Goal: Task Accomplishment & Management: Manage account settings

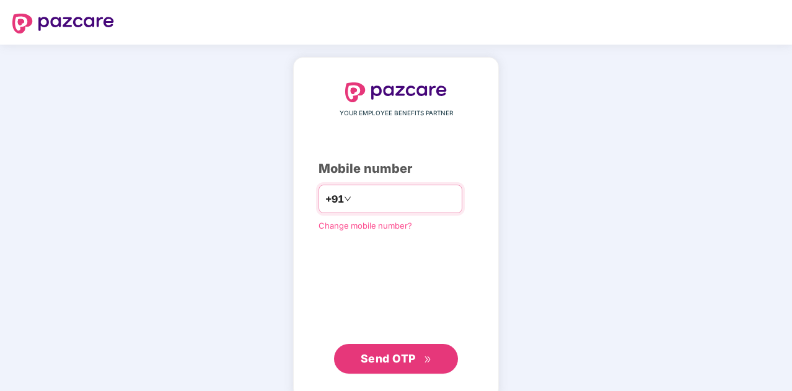
click at [368, 204] on input "number" at bounding box center [405, 199] width 102 height 20
type input "**********"
click at [409, 354] on span "Send OTP" at bounding box center [388, 358] width 55 height 13
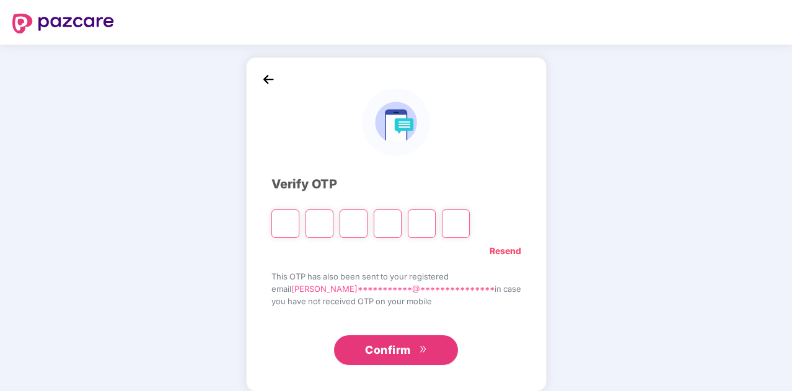
type input "*"
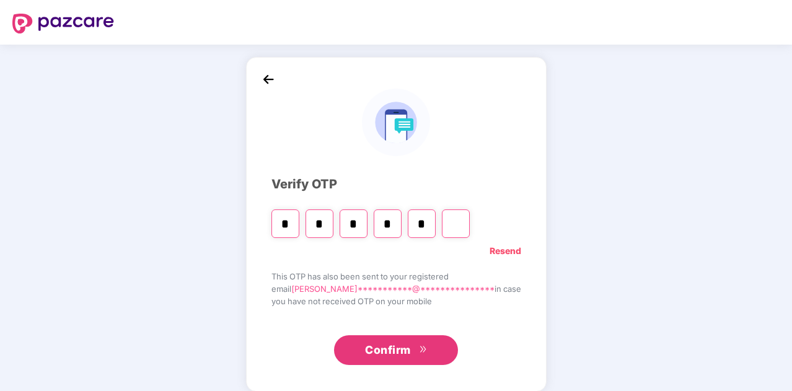
type input "*"
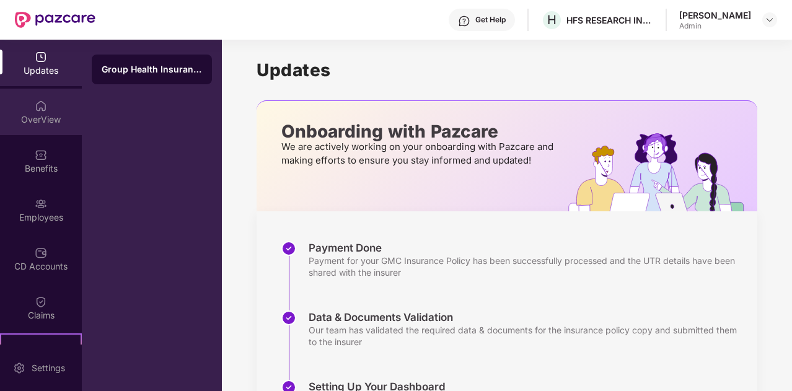
click at [50, 118] on div "OverView" at bounding box center [41, 119] width 82 height 12
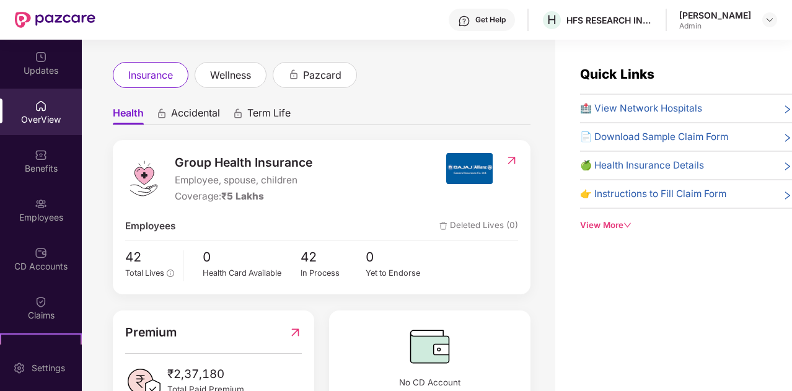
scroll to position [56, 0]
click at [186, 117] on span "Accidental" at bounding box center [195, 116] width 49 height 18
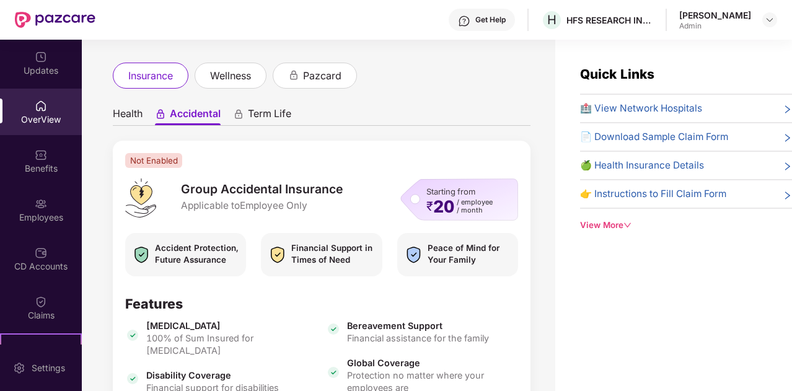
click at [130, 117] on span "Health" at bounding box center [128, 116] width 30 height 18
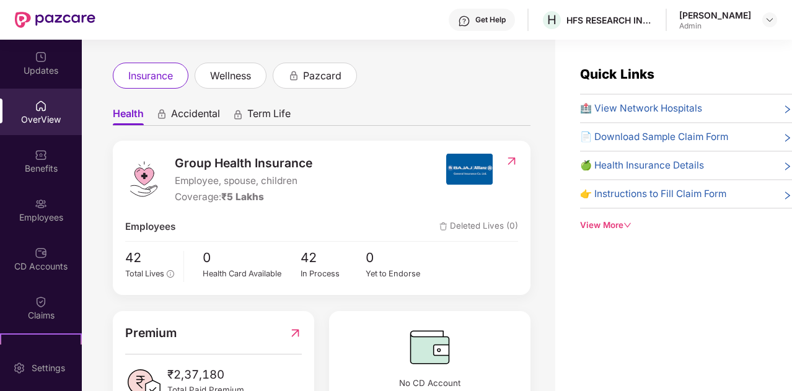
scroll to position [56, 0]
click at [180, 121] on span "Accidental" at bounding box center [195, 116] width 49 height 18
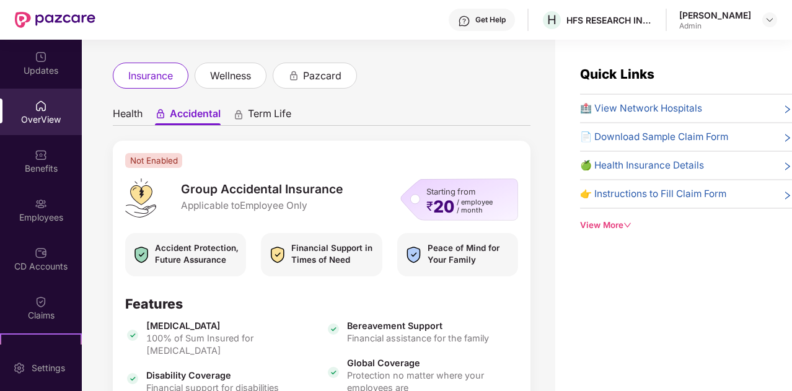
click at [125, 116] on span "Health" at bounding box center [128, 116] width 30 height 18
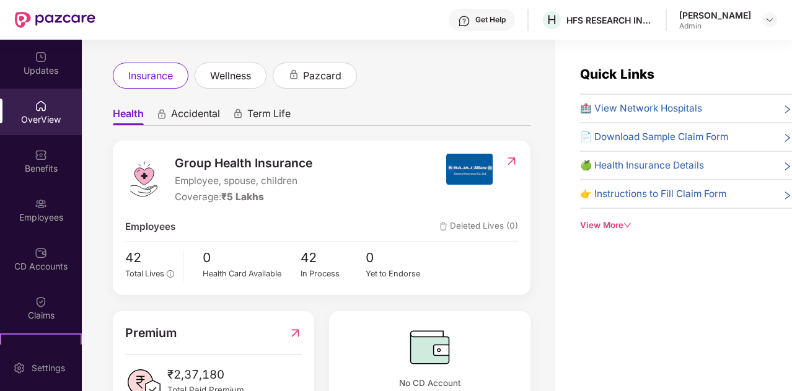
scroll to position [56, 0]
click at [244, 191] on span "₹5 Lakhs" at bounding box center [242, 197] width 43 height 12
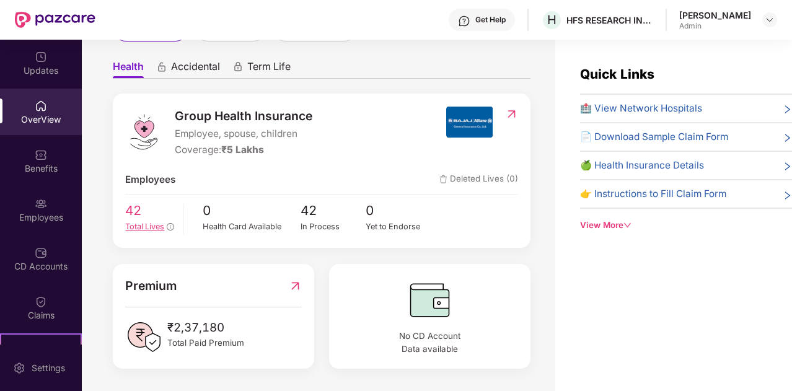
click at [141, 201] on span "42" at bounding box center [149, 211] width 49 height 20
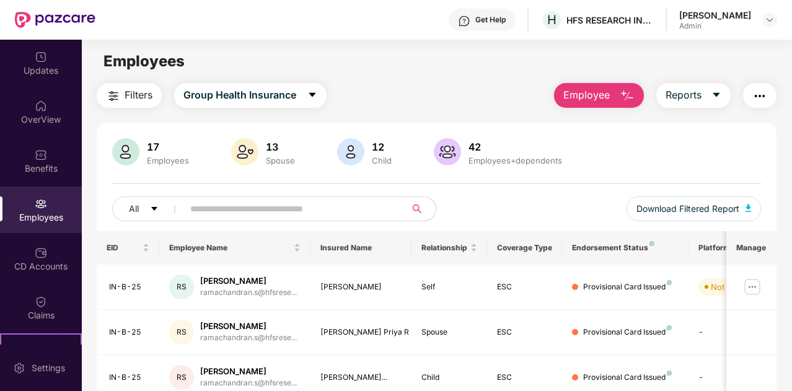
click at [625, 97] on img "button" at bounding box center [627, 96] width 15 height 15
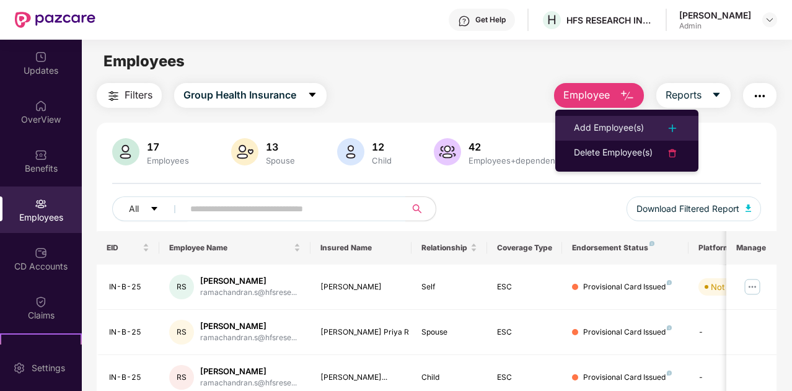
click at [626, 125] on div "Add Employee(s)" at bounding box center [609, 128] width 70 height 15
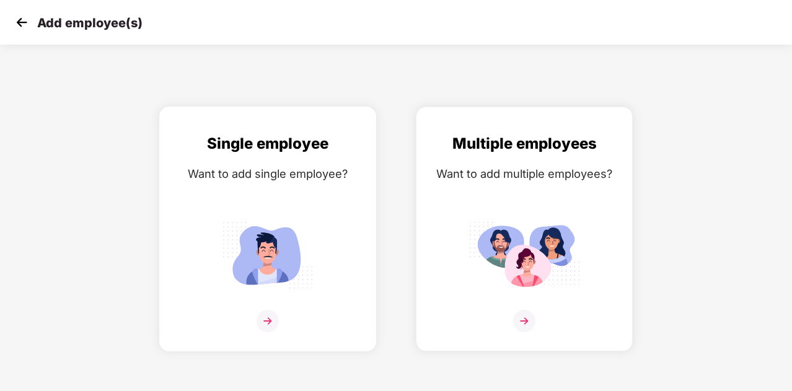
click at [268, 185] on div "Single employee Want to add single employee?" at bounding box center [267, 240] width 191 height 216
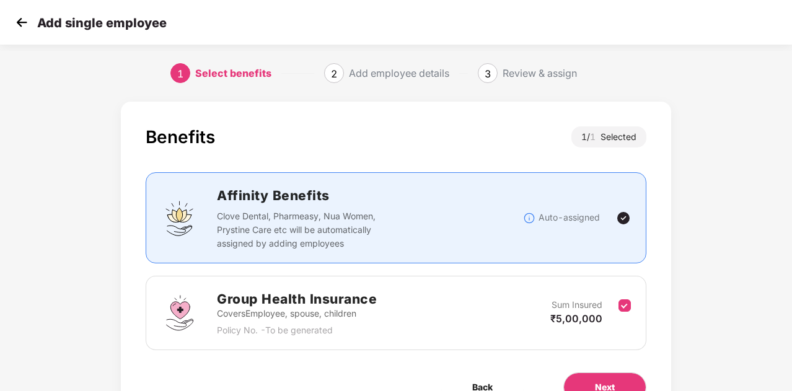
scroll to position [66, 0]
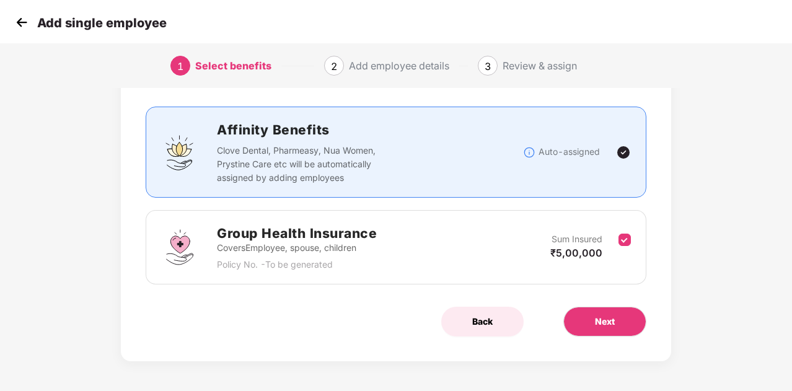
click at [487, 319] on span "Back" at bounding box center [482, 322] width 20 height 14
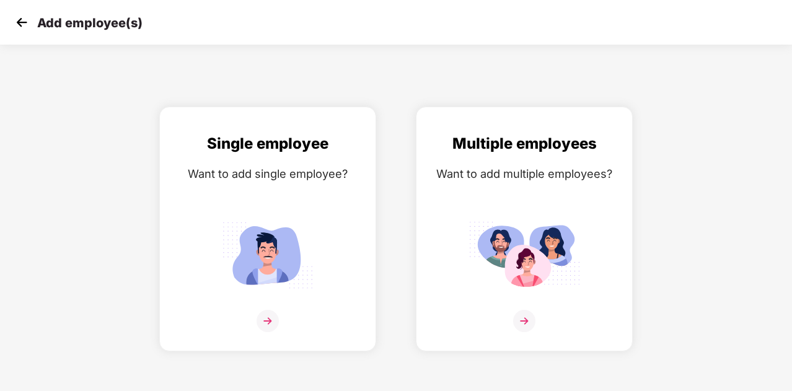
click at [19, 15] on img at bounding box center [21, 22] width 19 height 19
